Goal: Task Accomplishment & Management: Complete application form

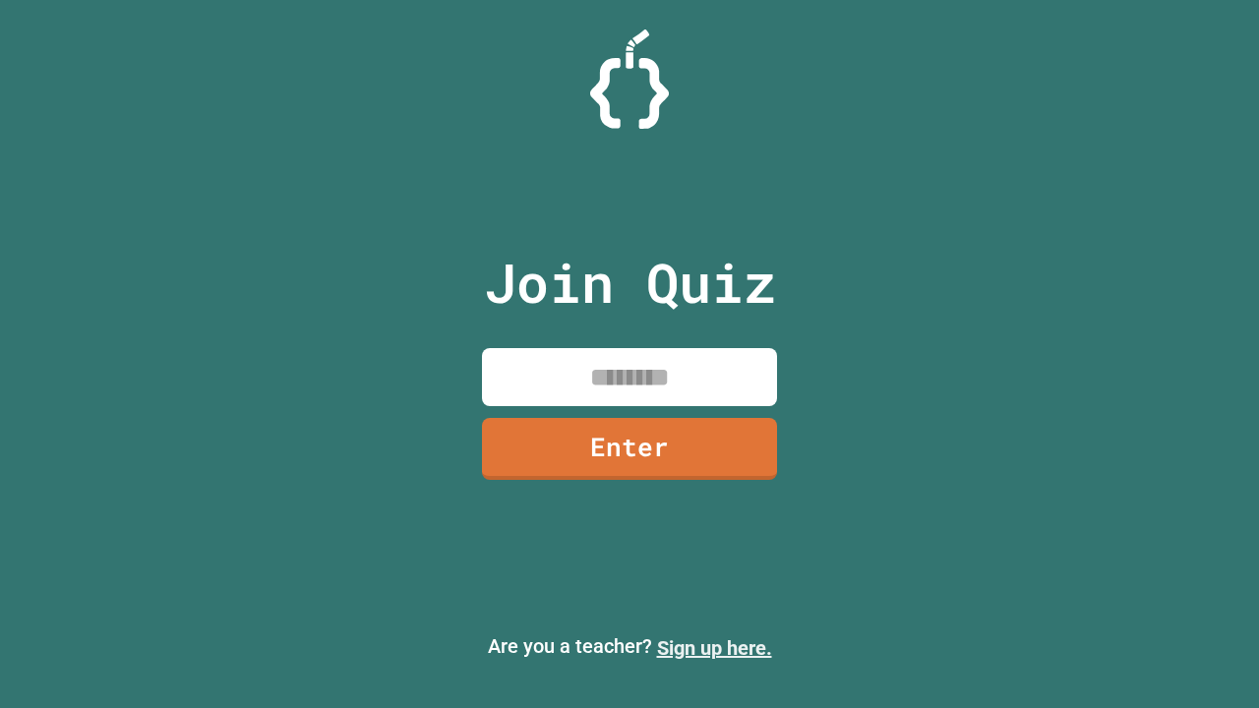
click at [714, 648] on link "Sign up here." at bounding box center [714, 648] width 115 height 24
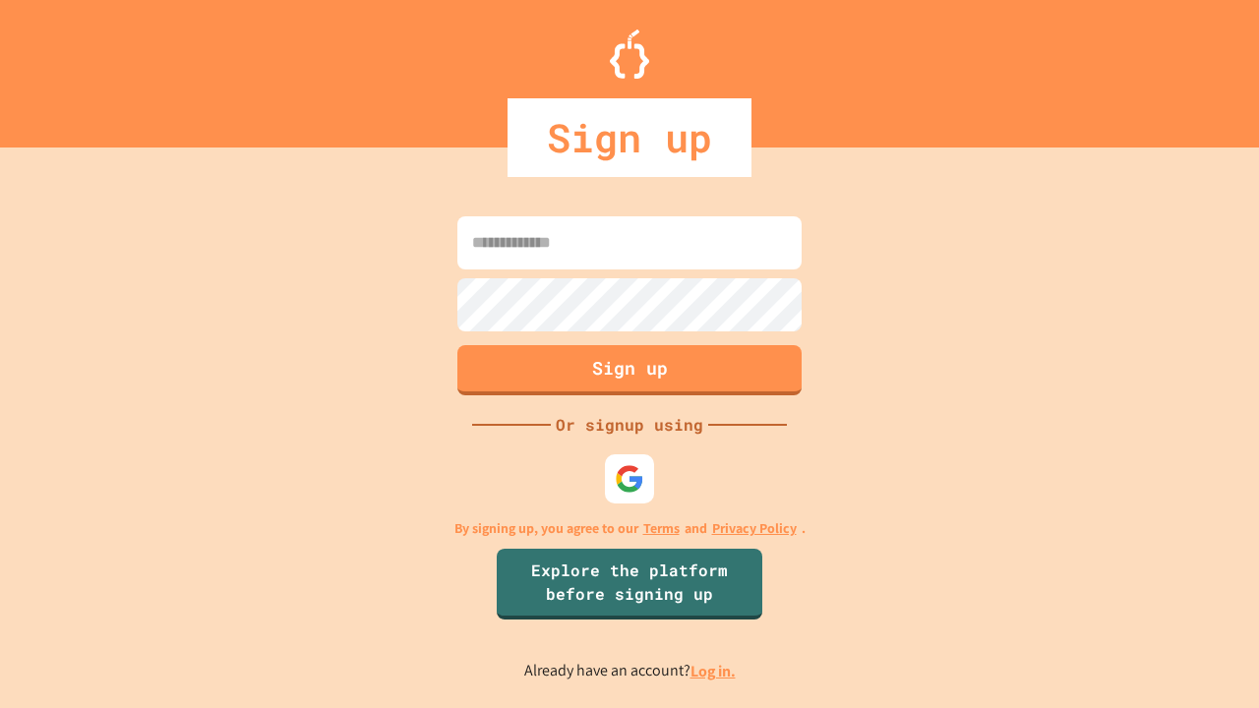
click at [714, 671] on link "Log in." at bounding box center [712, 671] width 45 height 21
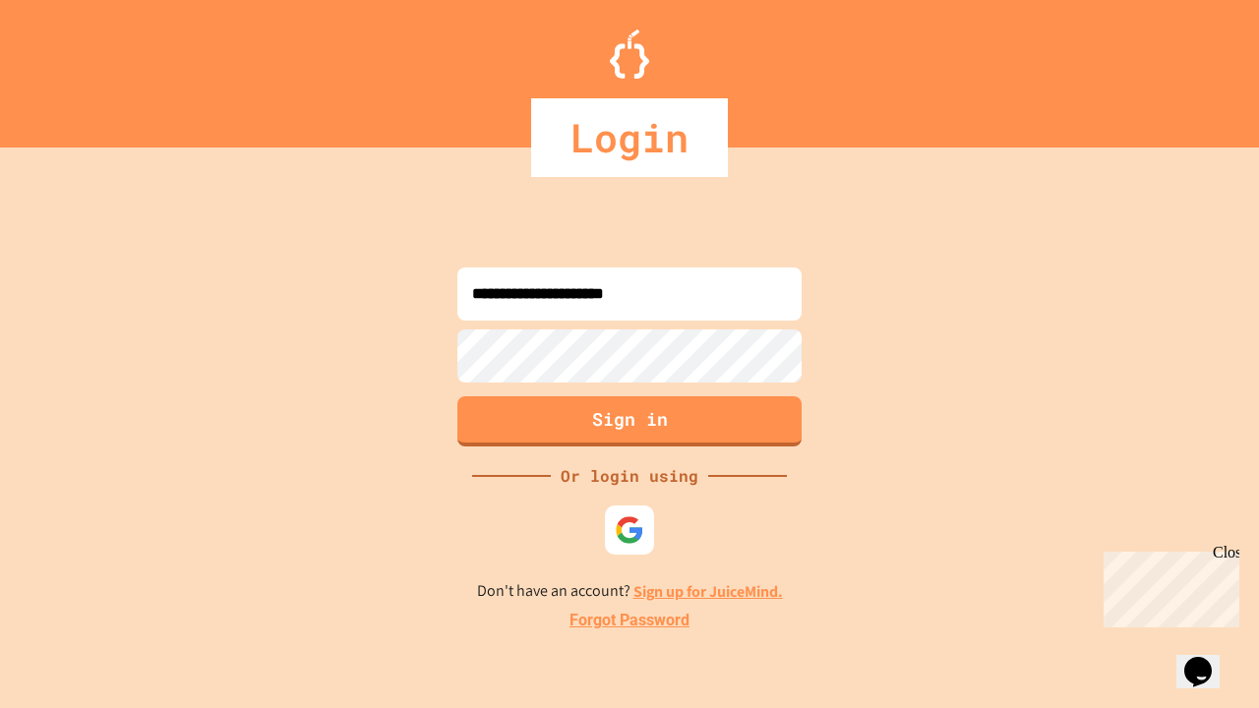
type input "**********"
